Goal: Check status: Check status

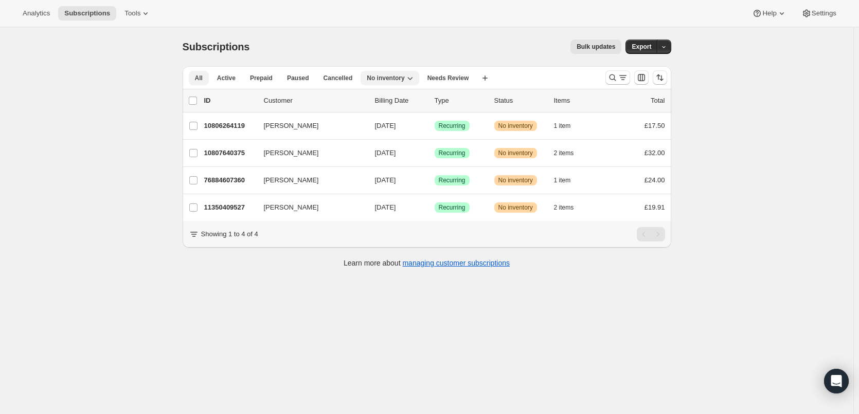
click at [200, 79] on span "All" at bounding box center [199, 78] width 8 height 8
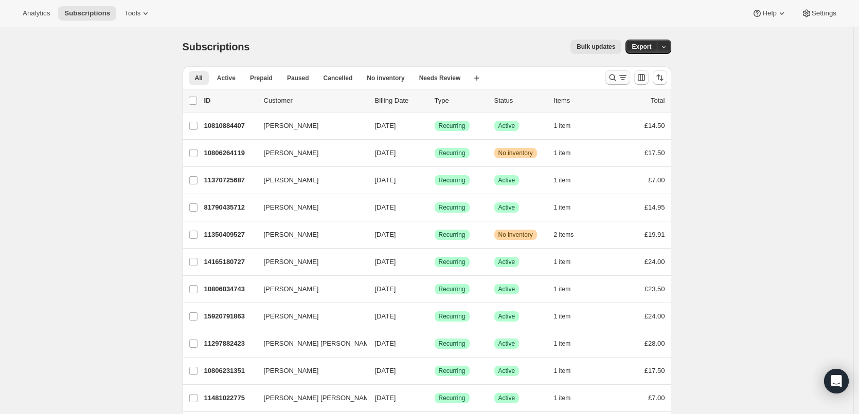
click at [618, 80] on icon "Search and filter results" at bounding box center [612, 78] width 10 height 10
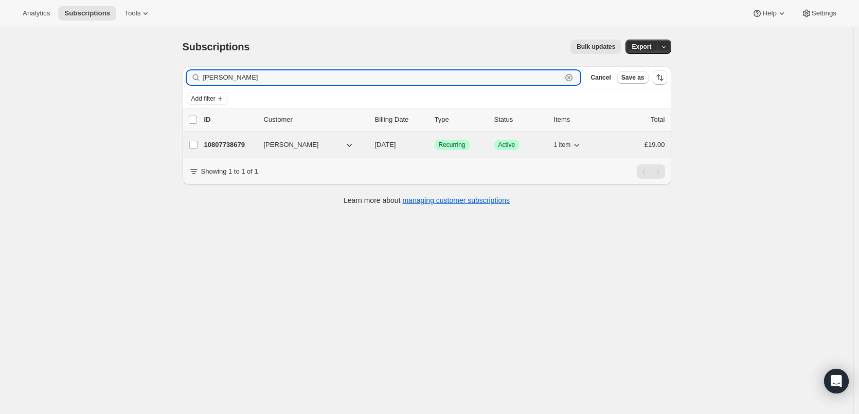
type input "[PERSON_NAME]"
click at [223, 142] on p "10807738679" at bounding box center [229, 145] width 51 height 10
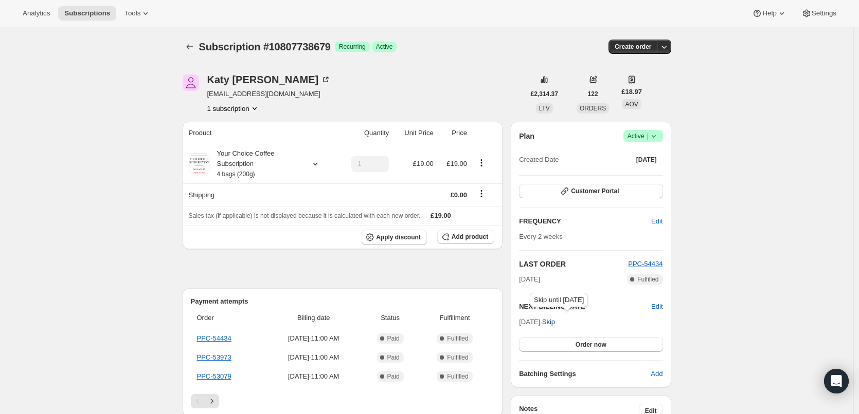
click at [555, 319] on span "Skip" at bounding box center [548, 322] width 13 height 10
